Goal: Information Seeking & Learning: Understand process/instructions

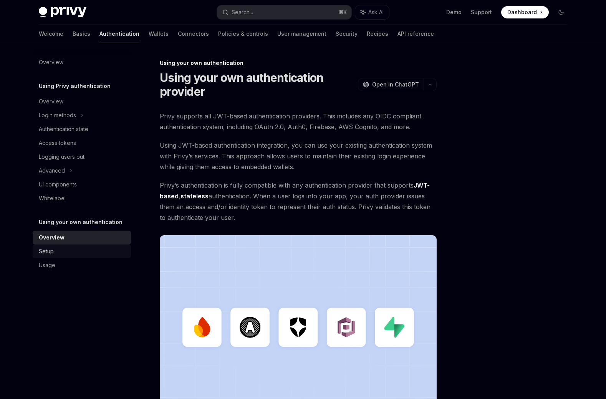
click at [81, 254] on div "Setup" at bounding box center [83, 251] width 88 height 9
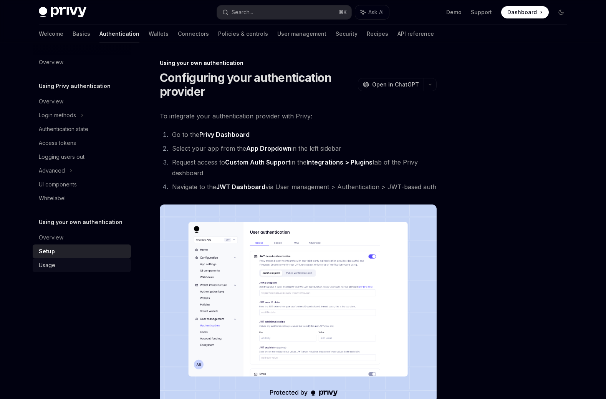
click at [81, 270] on link "Usage" at bounding box center [82, 265] width 98 height 14
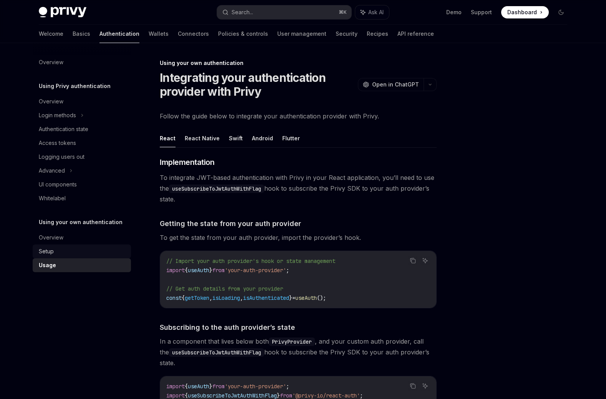
click at [82, 256] on link "Setup" at bounding box center [82, 251] width 98 height 14
type textarea "*"
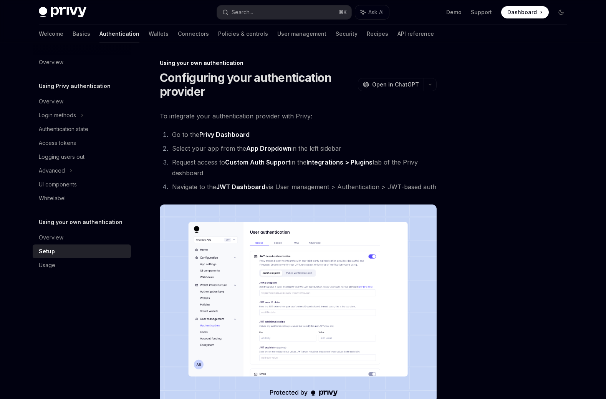
click at [313, 279] on img at bounding box center [298, 303] width 277 height 198
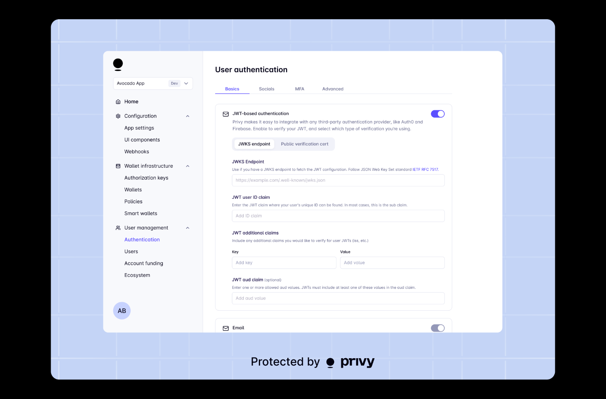
click at [320, 149] on img at bounding box center [303, 199] width 504 height 360
